Goal: Information Seeking & Learning: Learn about a topic

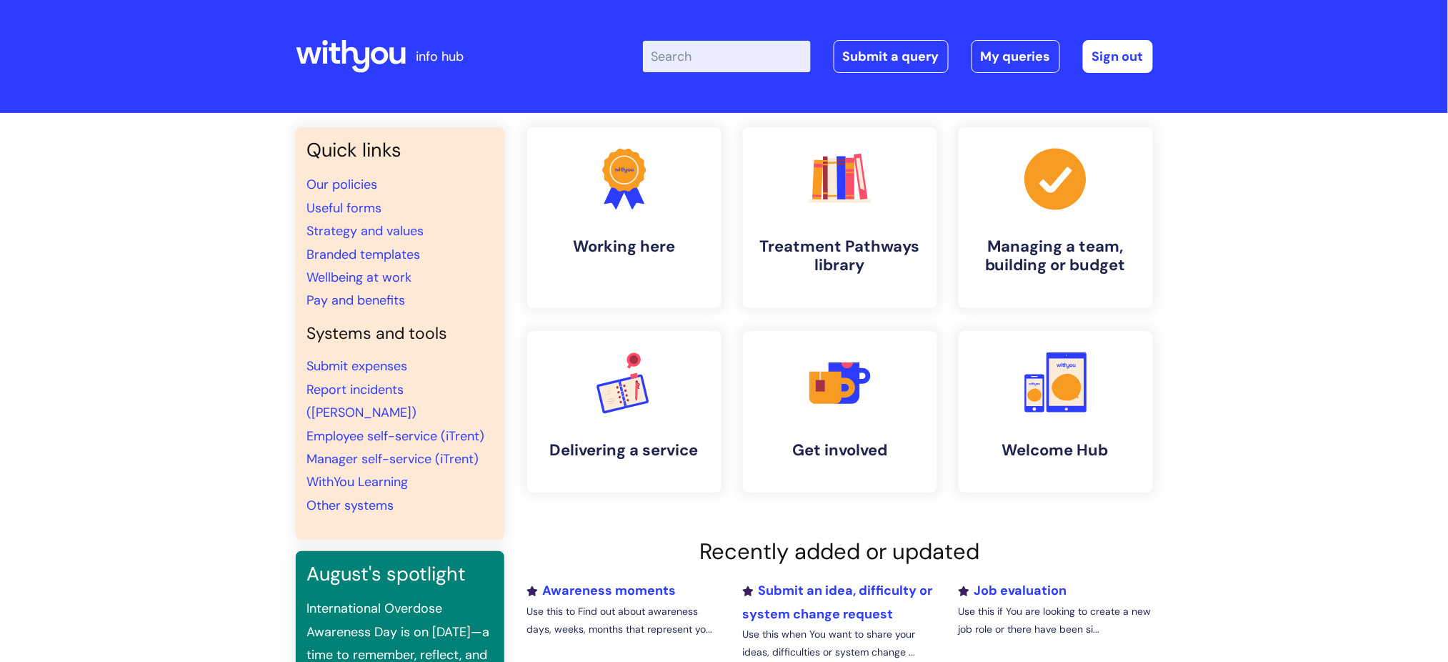
click at [703, 46] on input "Enter your search term here..." at bounding box center [727, 56] width 168 height 31
type input "maternity"
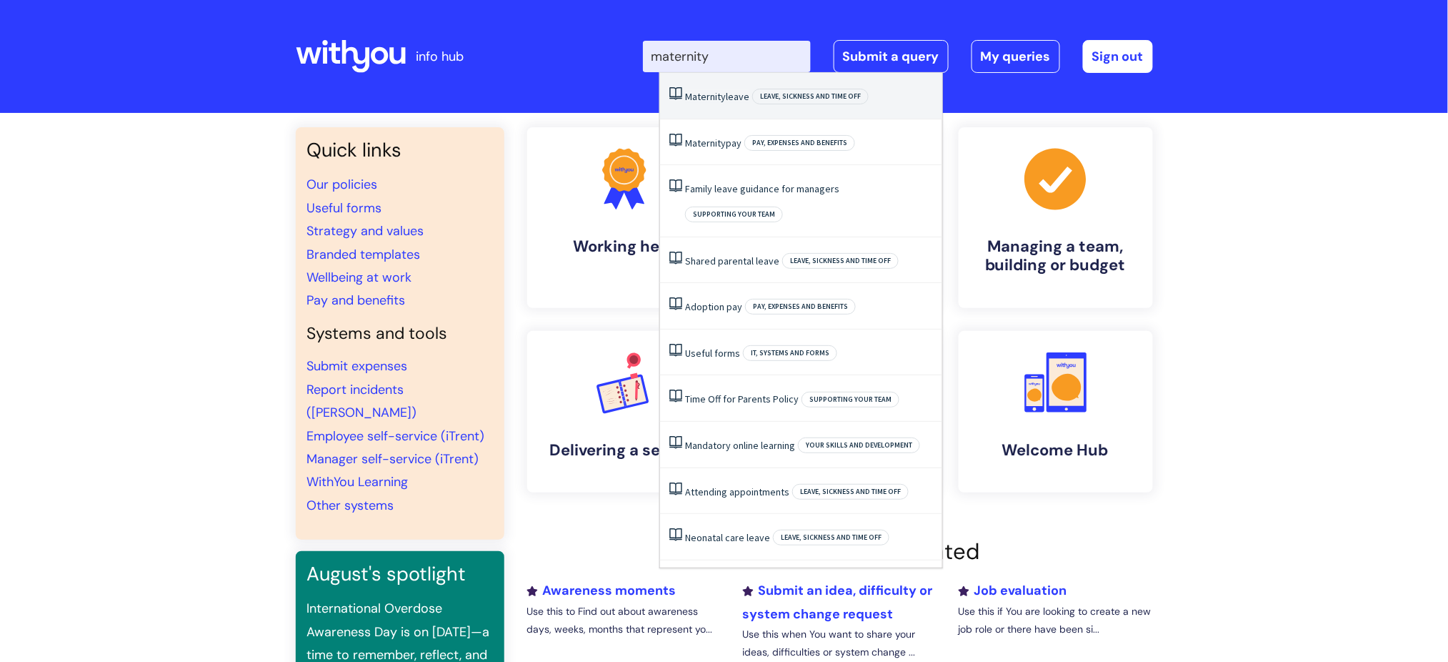
click at [714, 101] on span "Maternity" at bounding box center [705, 96] width 41 height 13
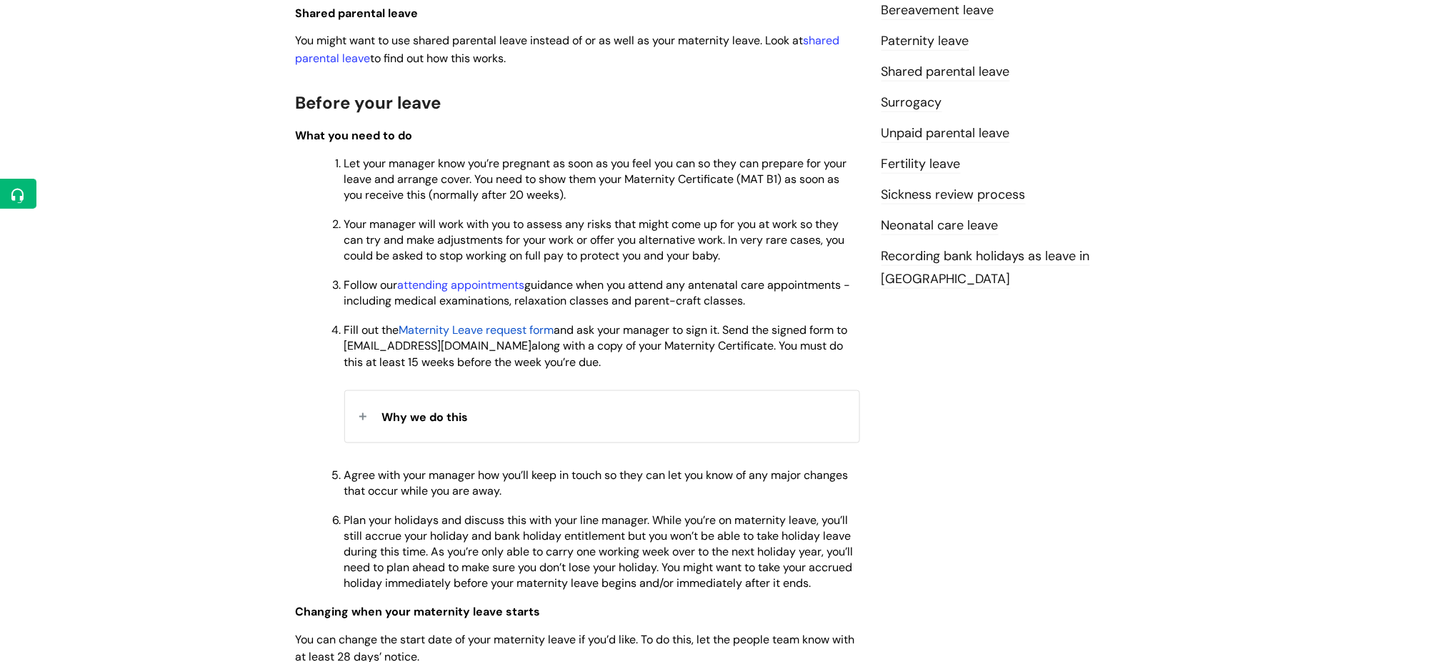
scroll to position [762, 0]
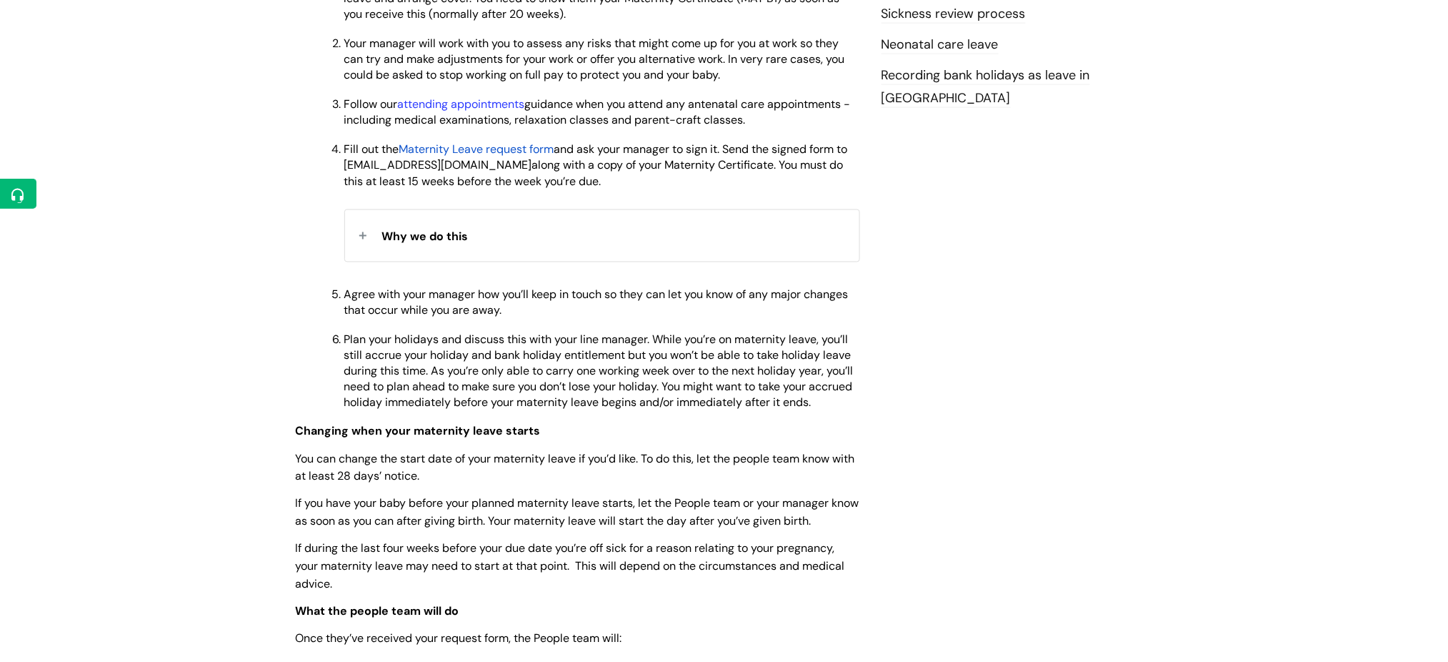
click at [364, 232] on div "Why we do this" at bounding box center [602, 235] width 514 height 51
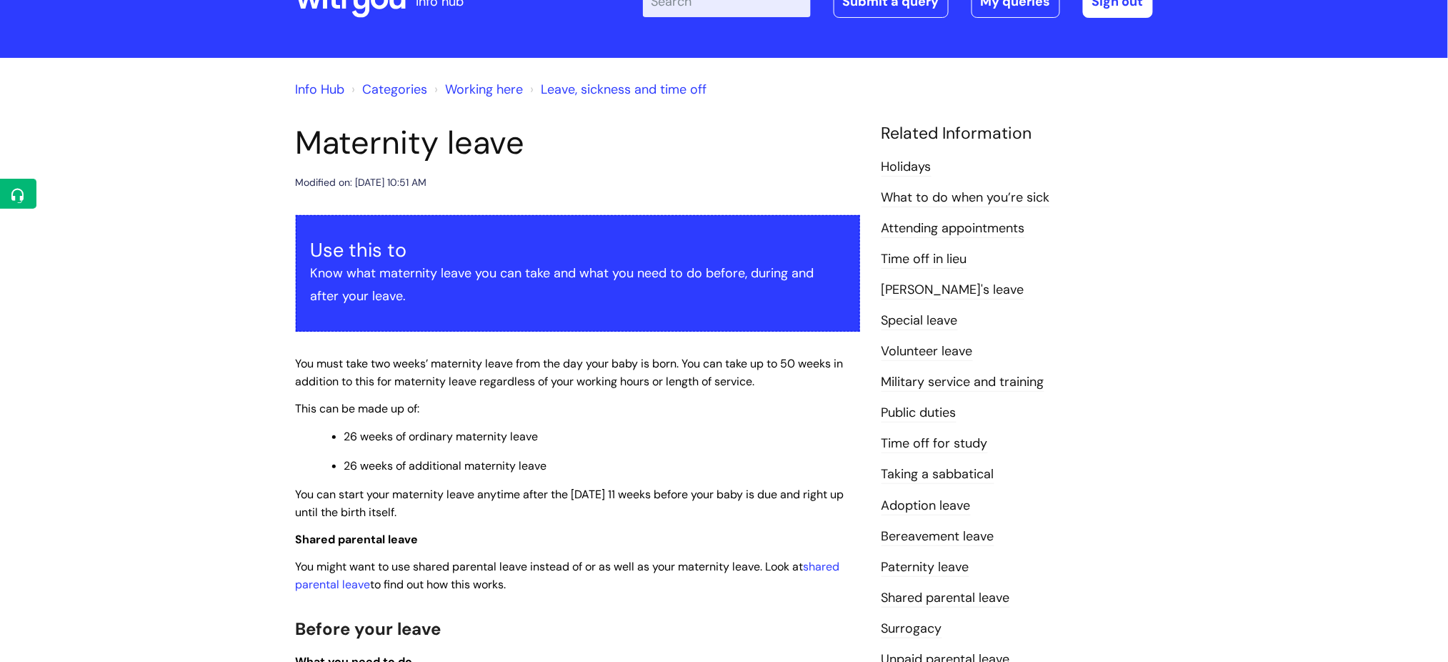
scroll to position [0, 0]
